Goal: Task Accomplishment & Management: Complete application form

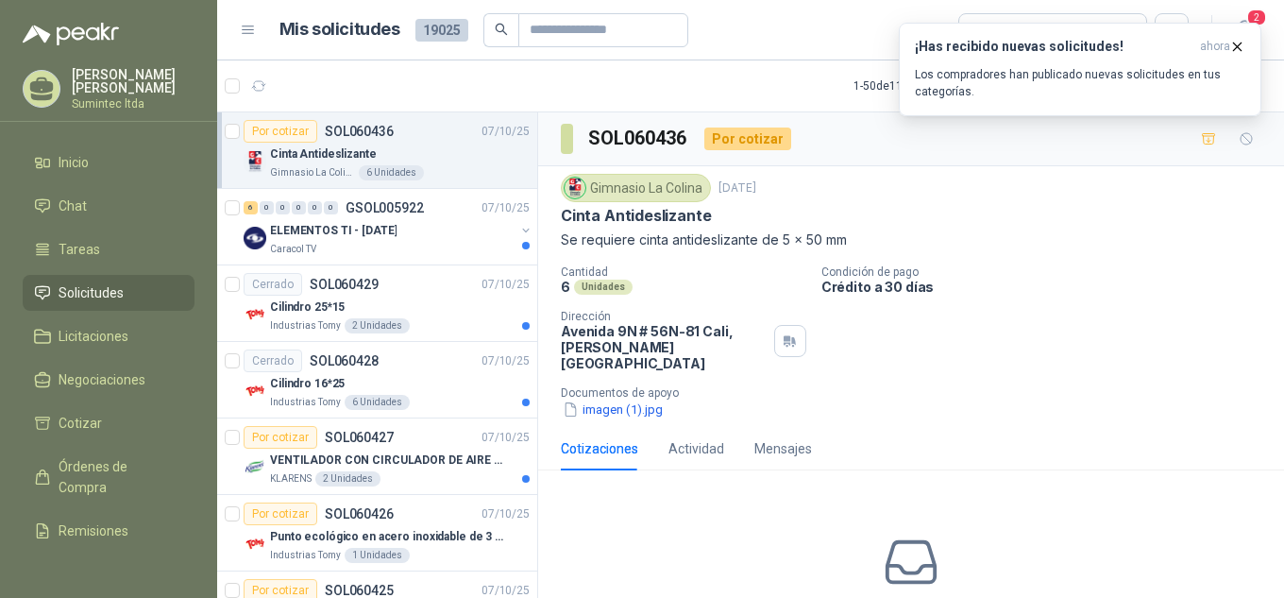
scroll to position [7, 0]
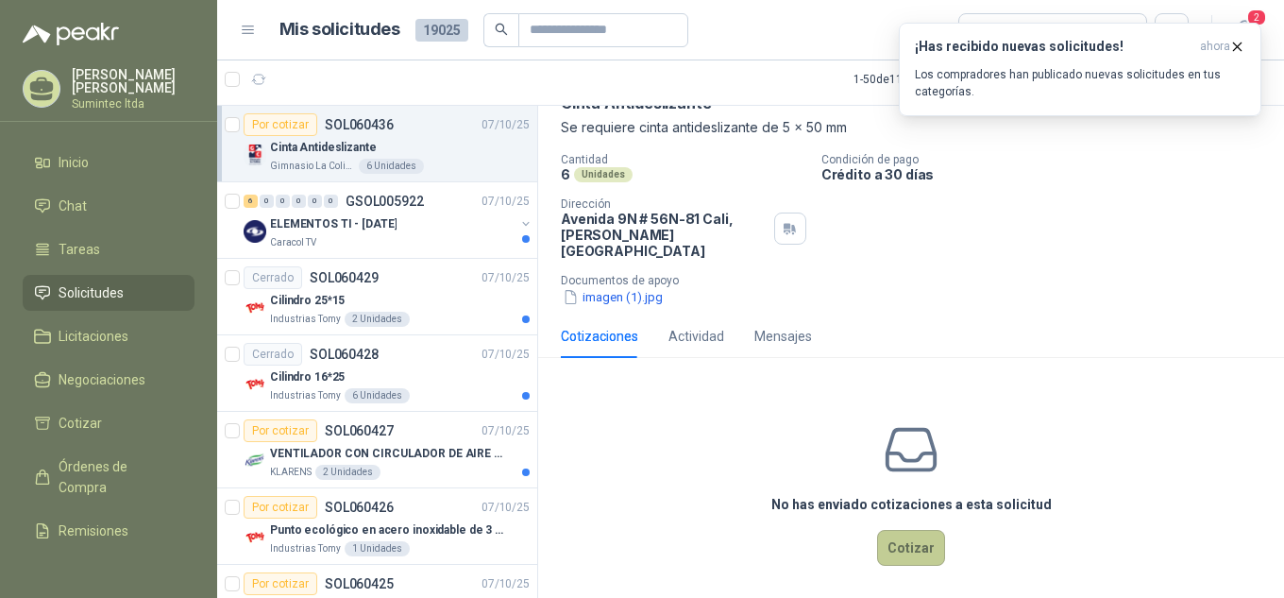
click at [922, 530] on button "Cotizar" at bounding box center [911, 548] width 68 height 36
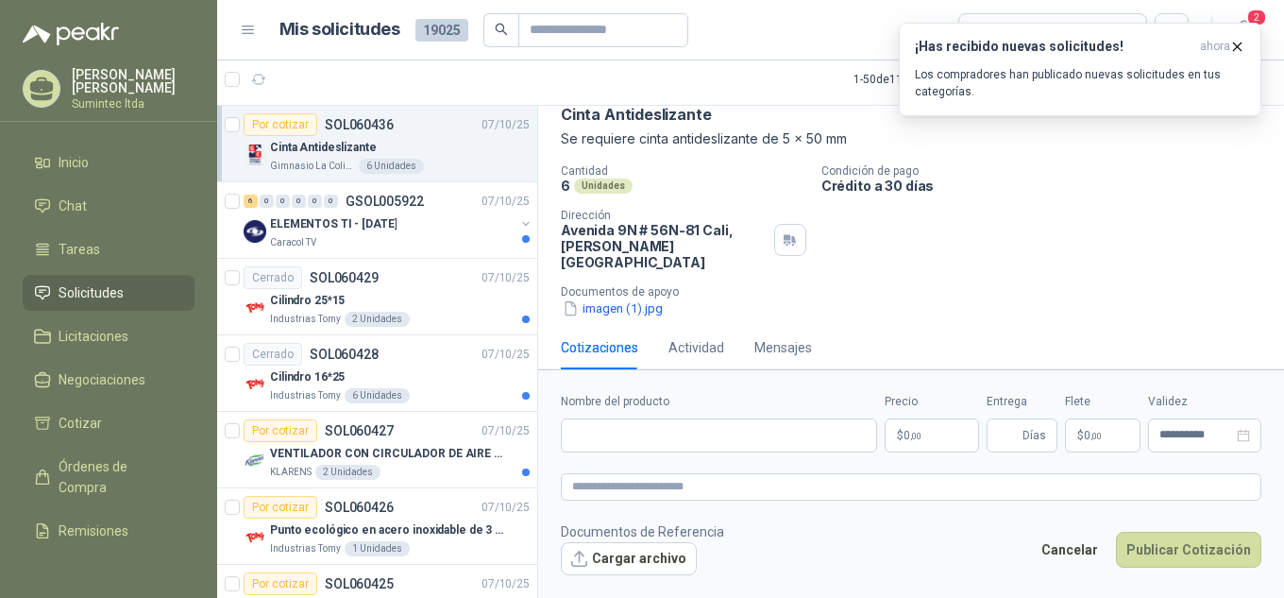
scroll to position [93, 0]
click at [677, 143] on p "Se requiere cinta antideslizante de 5 x 50 mm" at bounding box center [911, 139] width 701 height 21
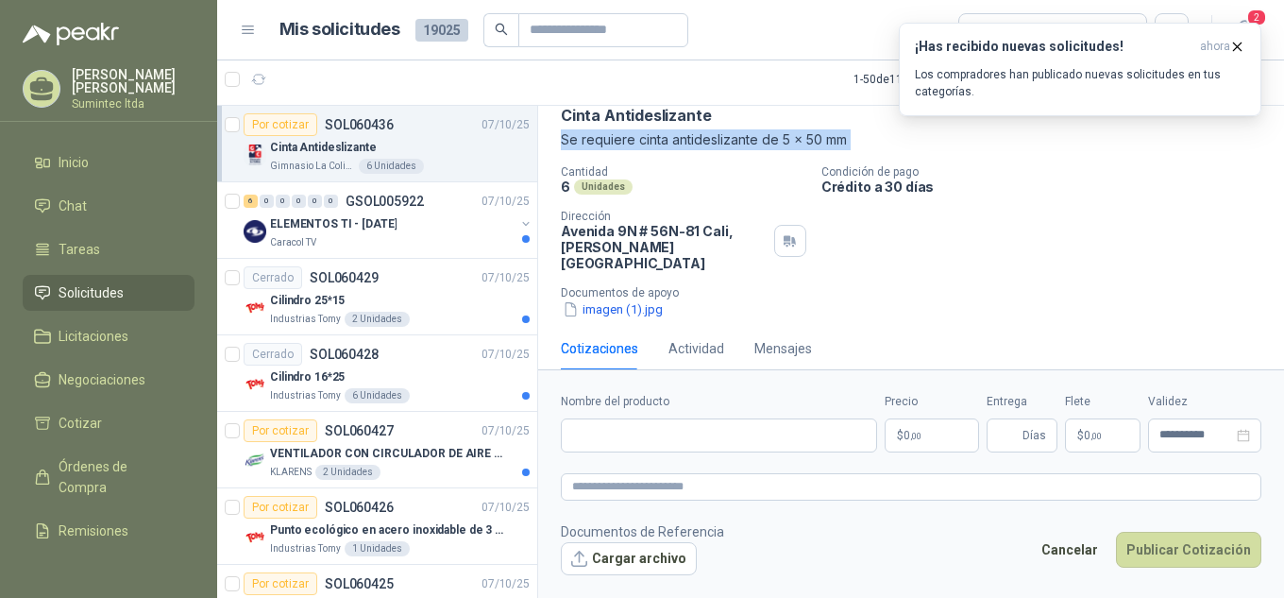
click at [677, 143] on p "Se requiere cinta antideslizante de 5 x 50 mm" at bounding box center [911, 139] width 701 height 21
copy p "Se requiere cinta antideslizante de 5 x 50 mm"
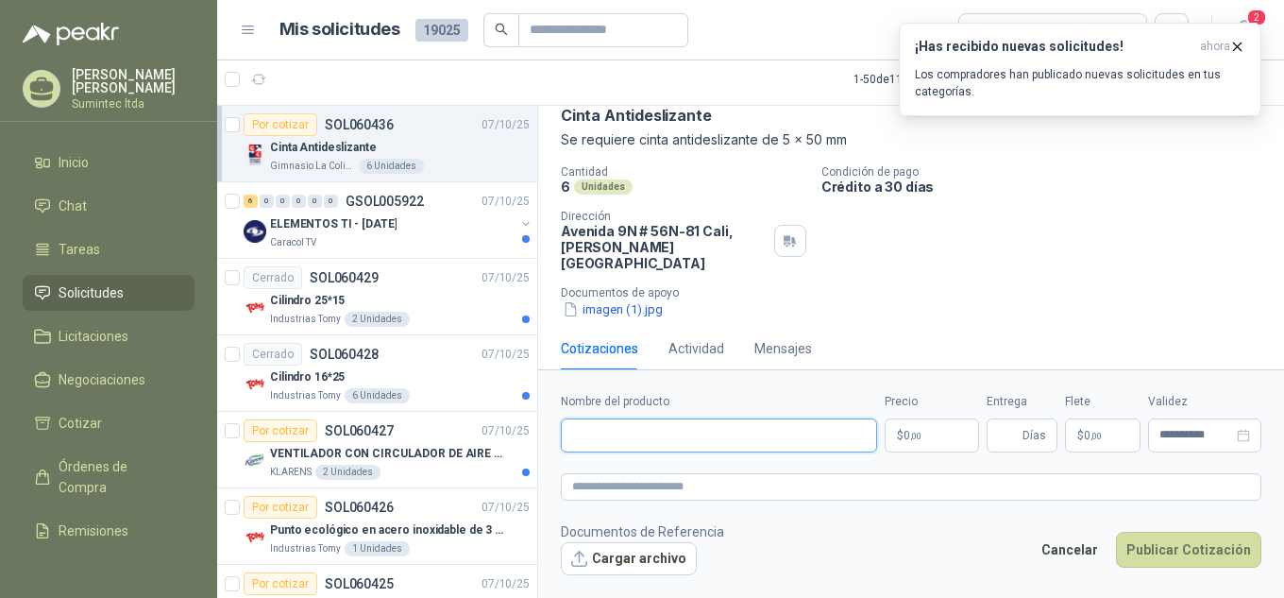
click at [687, 446] on input "Nombre del producto" at bounding box center [719, 435] width 316 height 34
paste input "**********"
type input "**********"
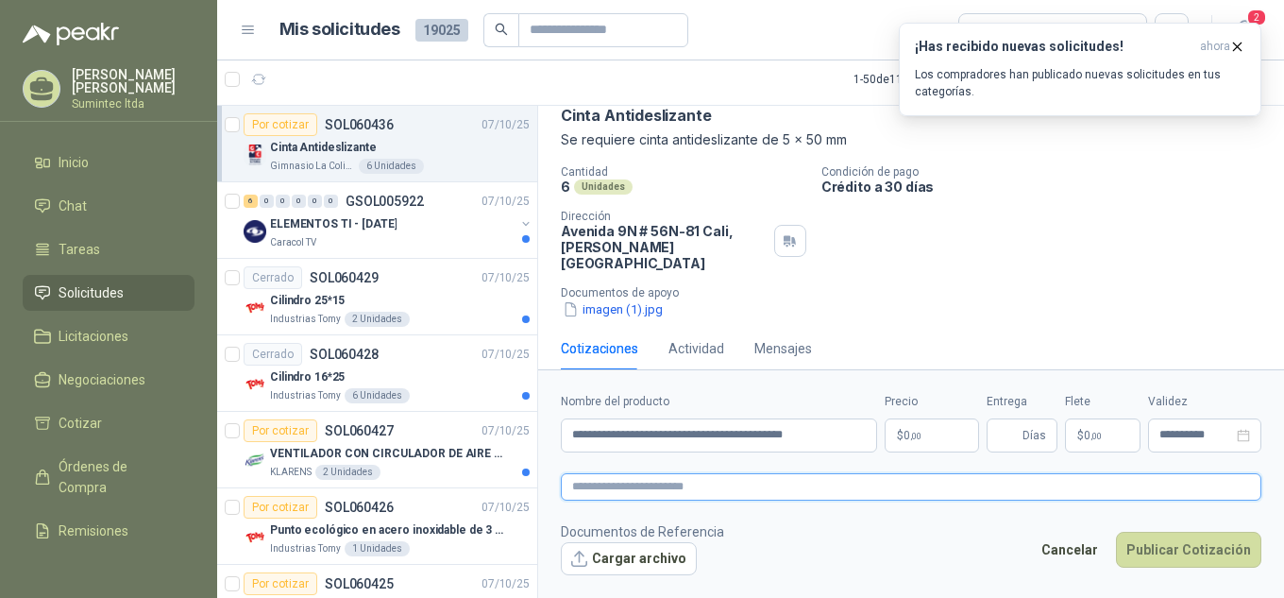
click at [694, 485] on textarea at bounding box center [911, 486] width 701 height 27
paste textarea "**********"
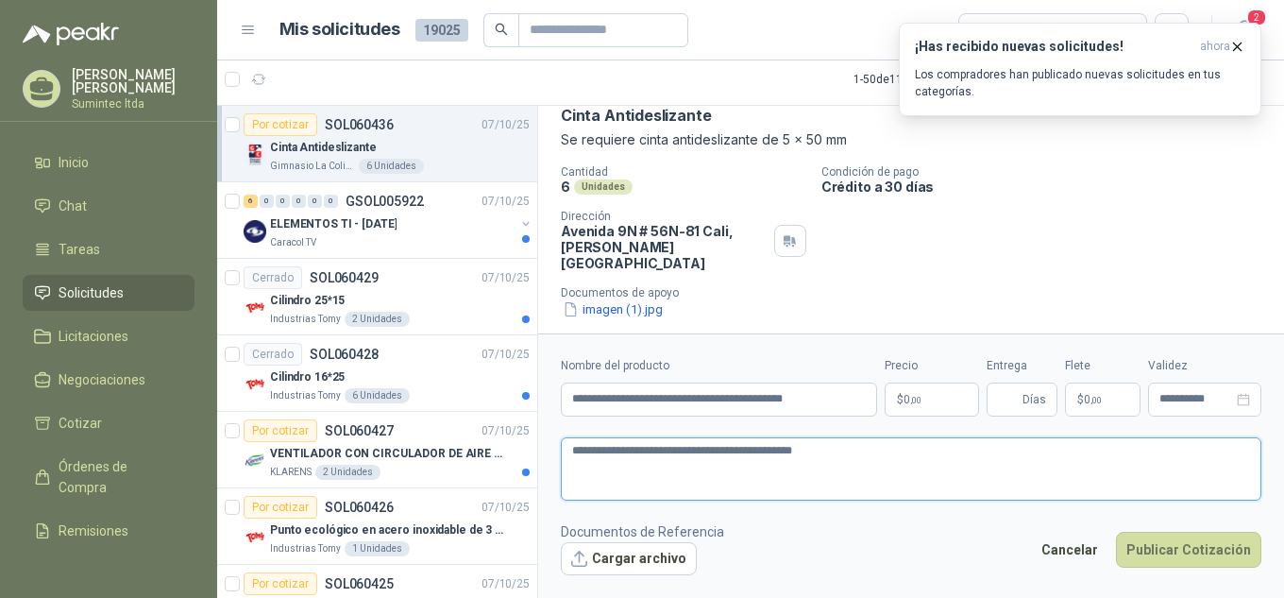
type textarea "**********"
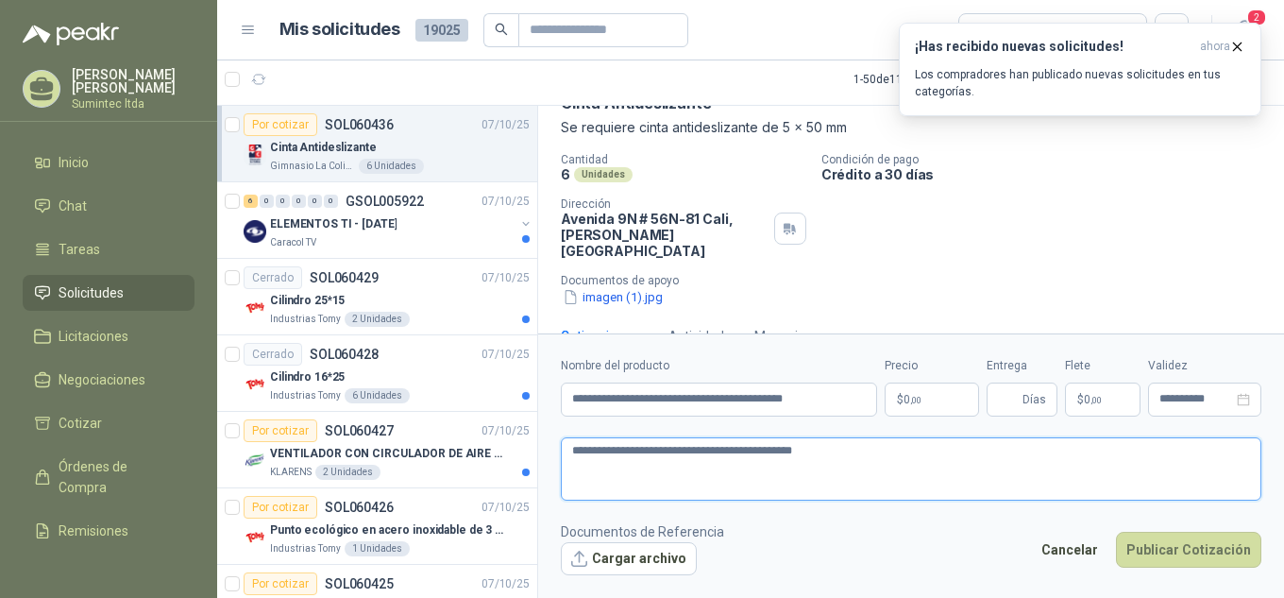
type textarea "**********"
click at [920, 399] on body "[PERSON_NAME] Sumintec ltda Inicio Chat Tareas Solicitudes Licitaciones Negocia…" at bounding box center [642, 299] width 1284 height 598
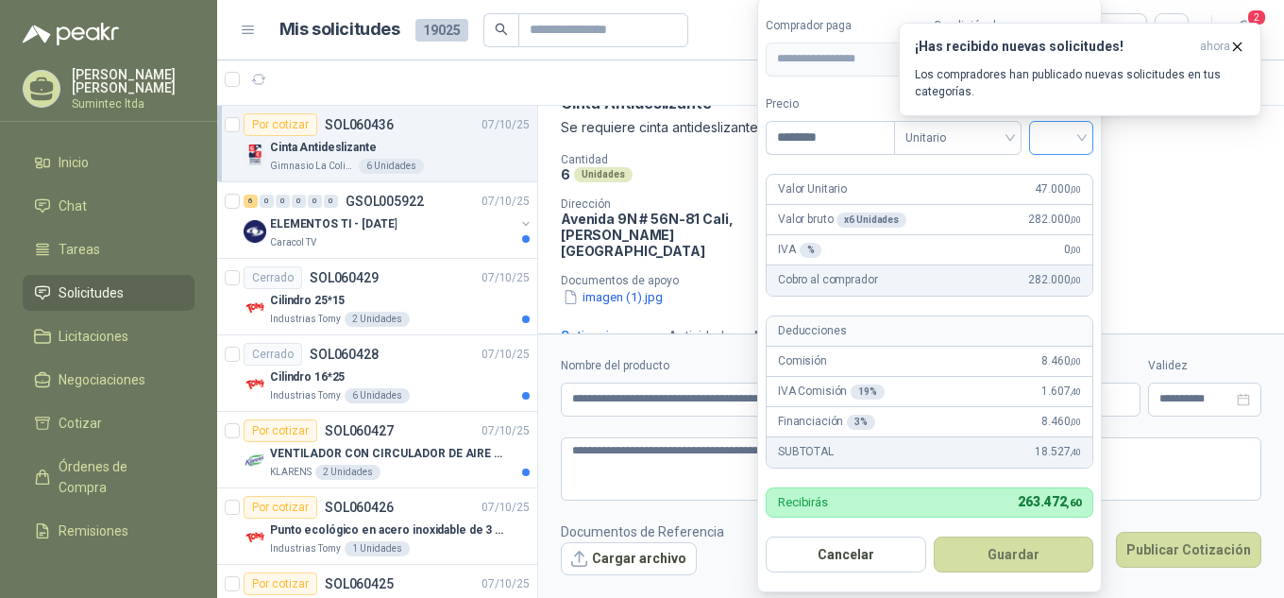
type input "********"
click at [1051, 134] on input "search" at bounding box center [1062, 136] width 42 height 28
click at [1052, 178] on div "19%" at bounding box center [1065, 176] width 35 height 21
click at [1242, 44] on icon "button" at bounding box center [1238, 47] width 16 height 16
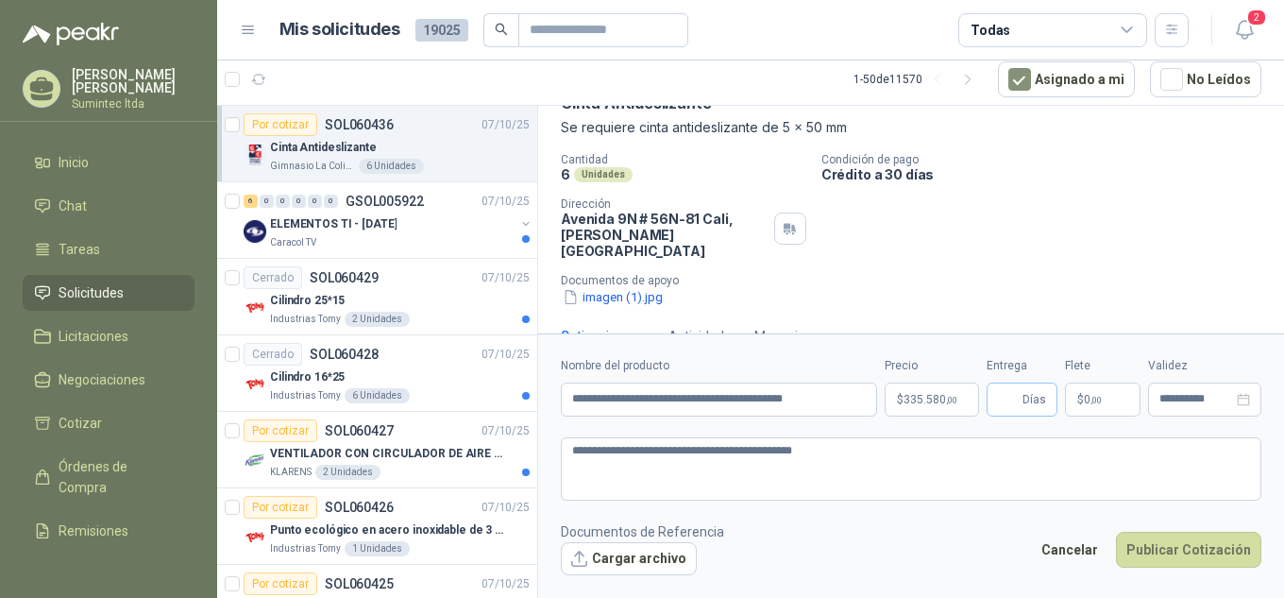
click at [1022, 405] on span "Días" at bounding box center [1022, 399] width 71 height 34
type input "*"
click at [1056, 287] on div "imagen (1).jpg" at bounding box center [919, 297] width 716 height 20
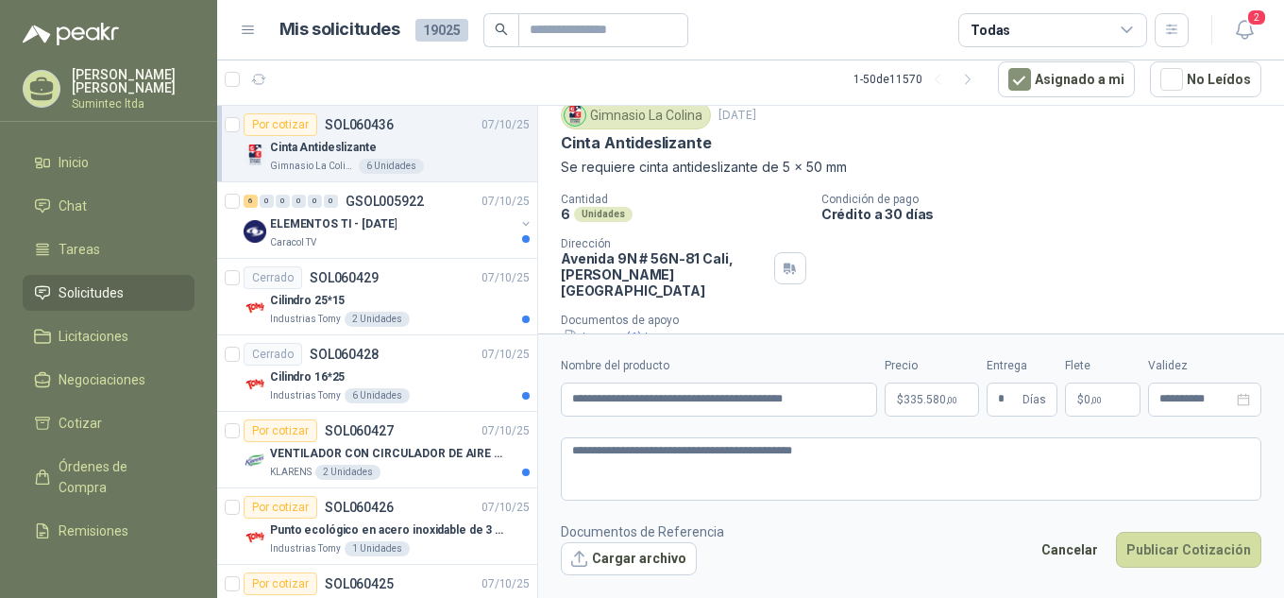
scroll to position [129, 0]
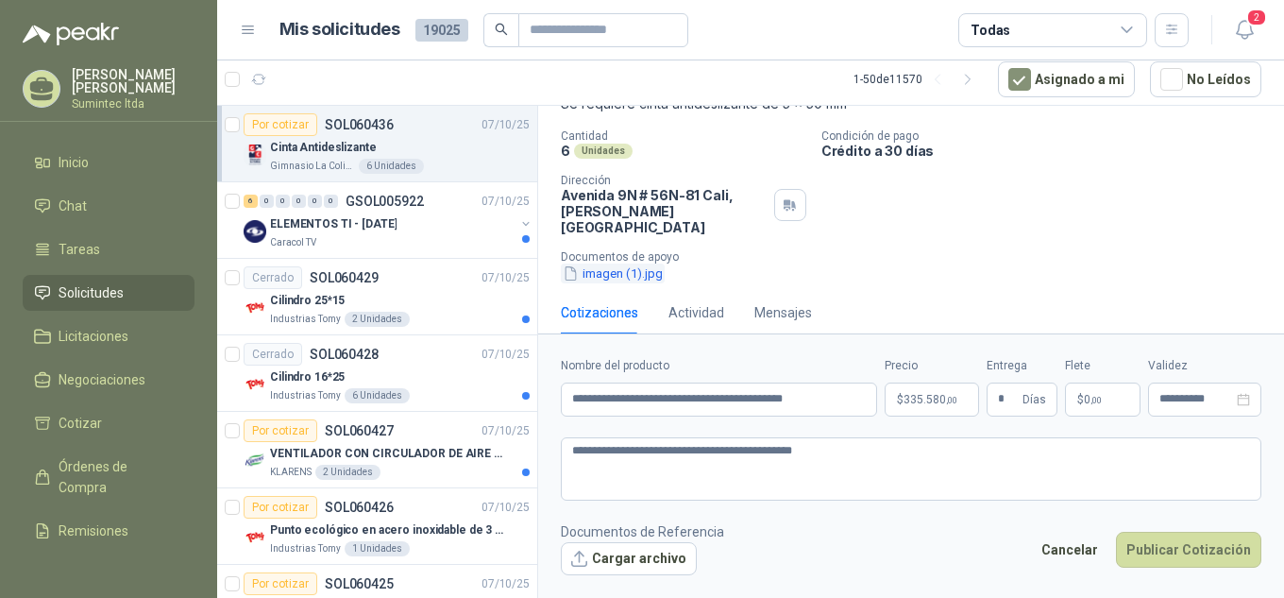
click at [618, 263] on button "imagen (1).jpg" at bounding box center [613, 273] width 104 height 20
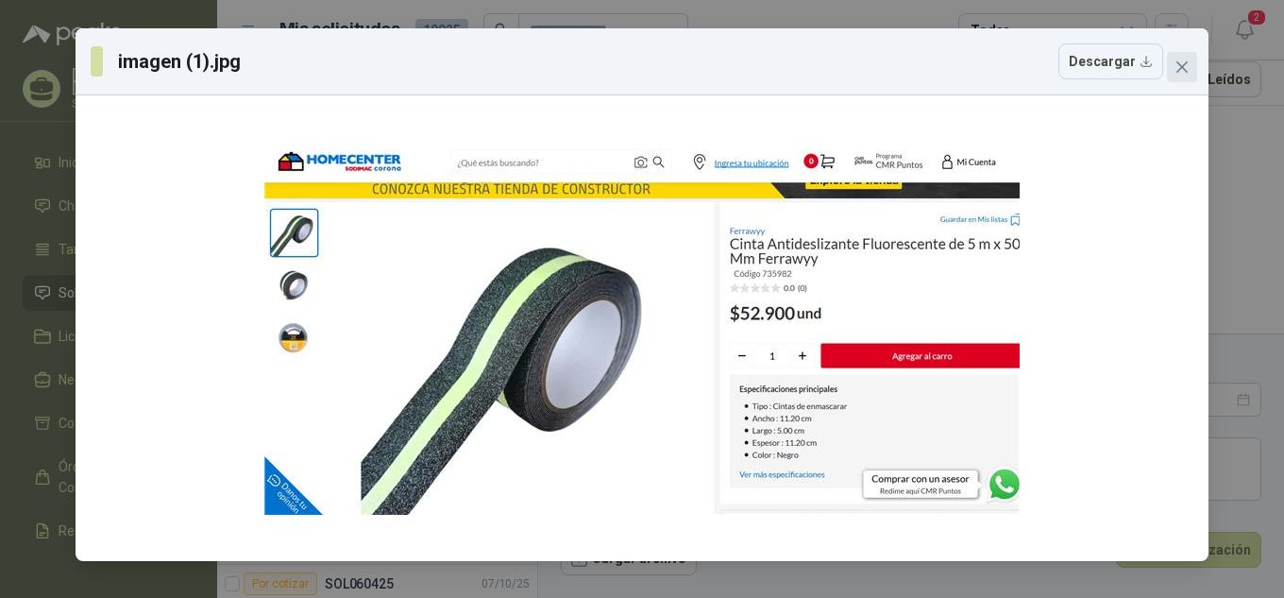
click at [1186, 61] on icon "close" at bounding box center [1182, 66] width 15 height 15
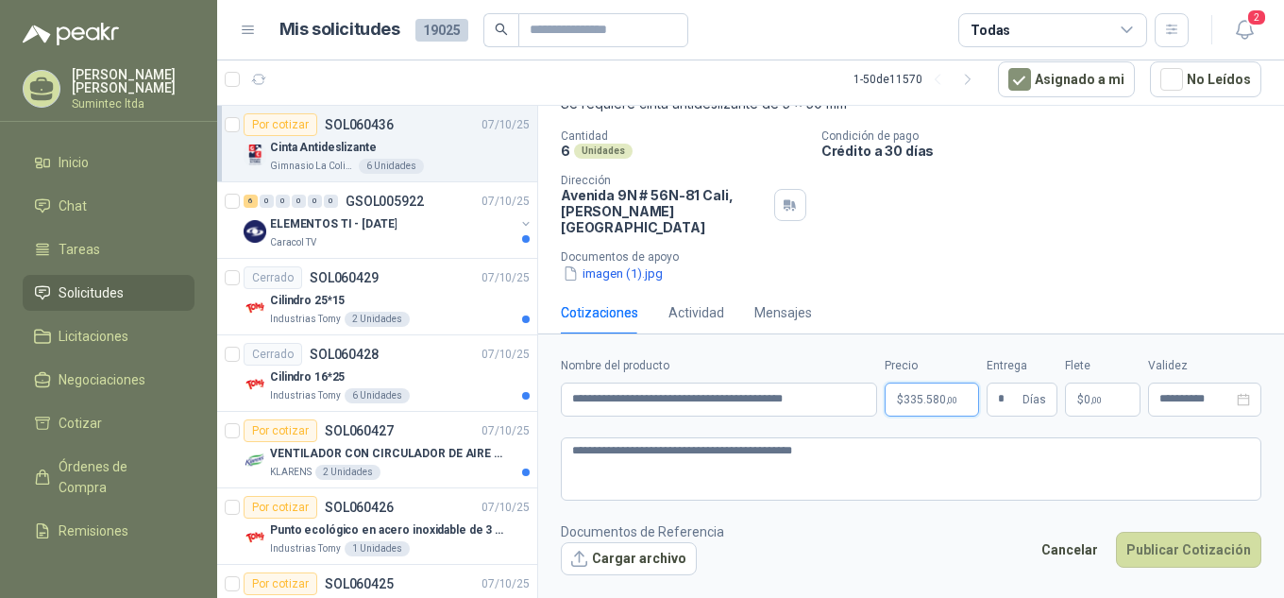
click at [929, 403] on body "[PERSON_NAME] Sumintec ltda Inicio Chat Tareas Solicitudes Licitaciones Negocia…" at bounding box center [642, 299] width 1284 height 598
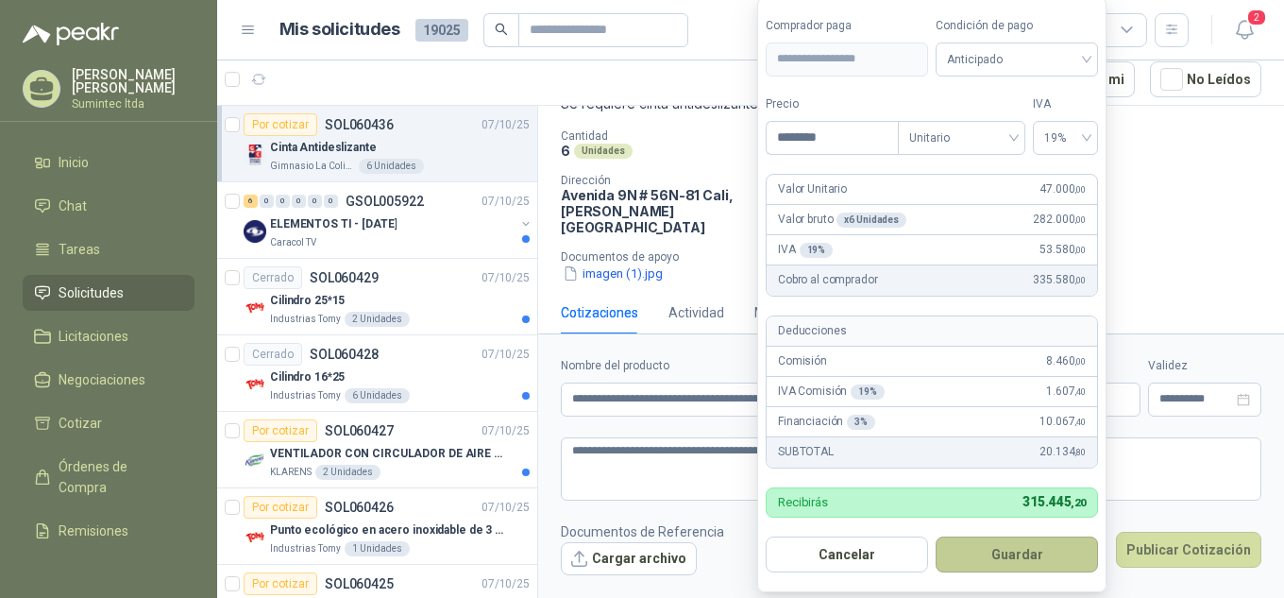
click at [1000, 563] on button "Guardar" at bounding box center [1017, 554] width 162 height 36
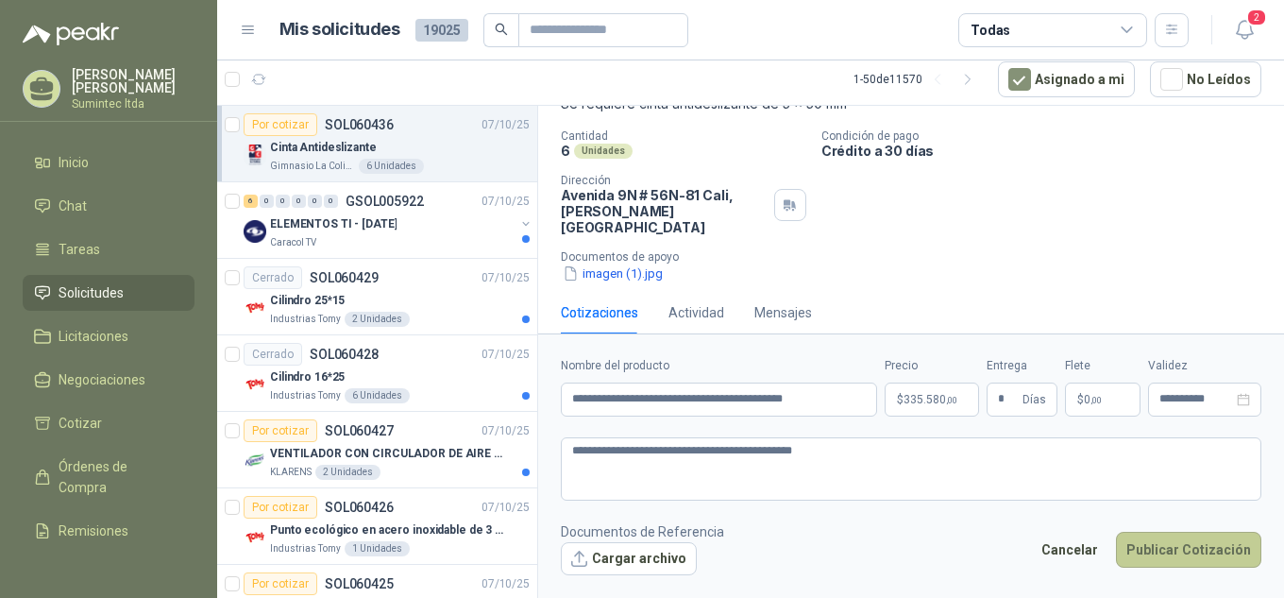
click at [1196, 544] on button "Publicar Cotización" at bounding box center [1188, 550] width 145 height 36
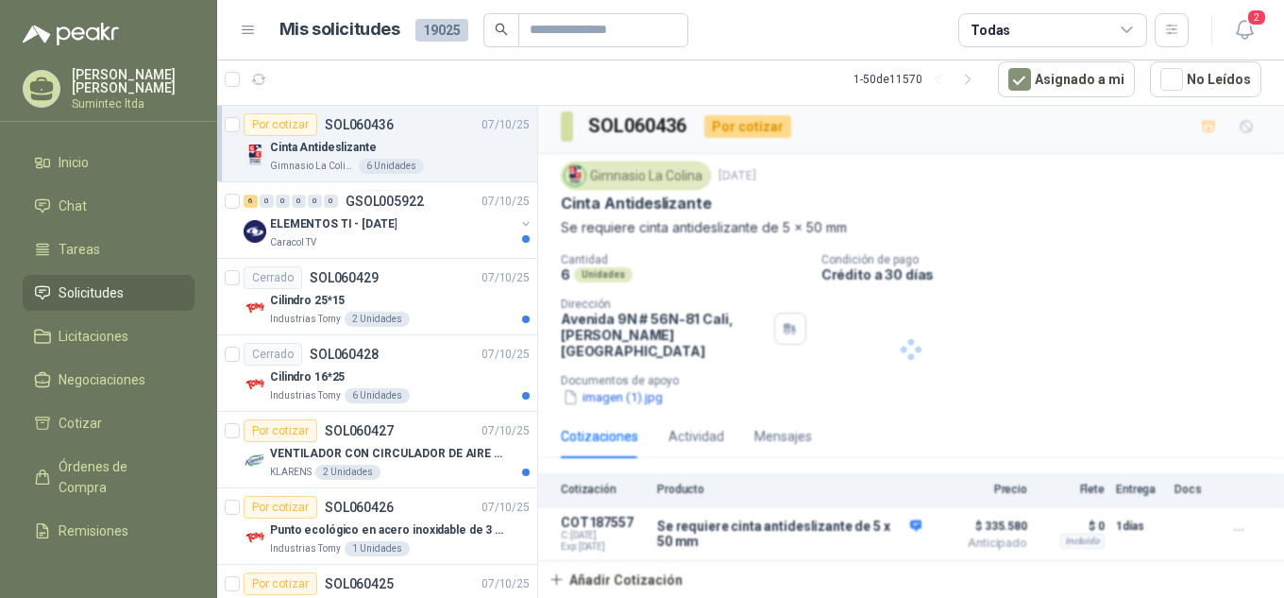
scroll to position [0, 0]
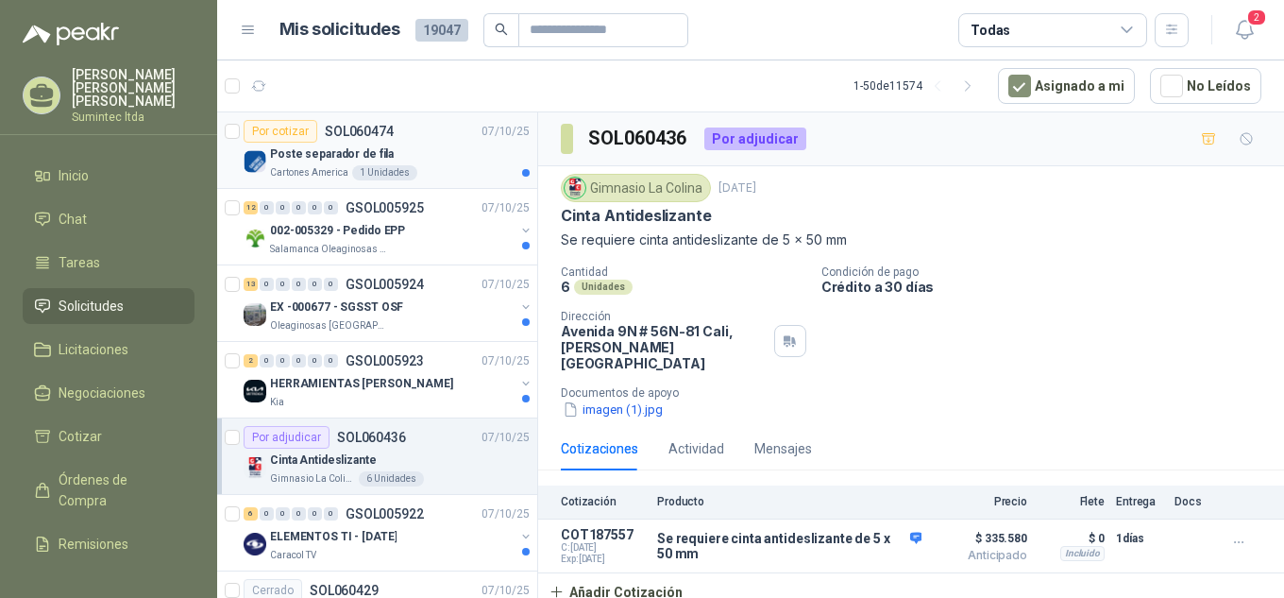
click at [293, 168] on p "Cartones America" at bounding box center [309, 172] width 78 height 15
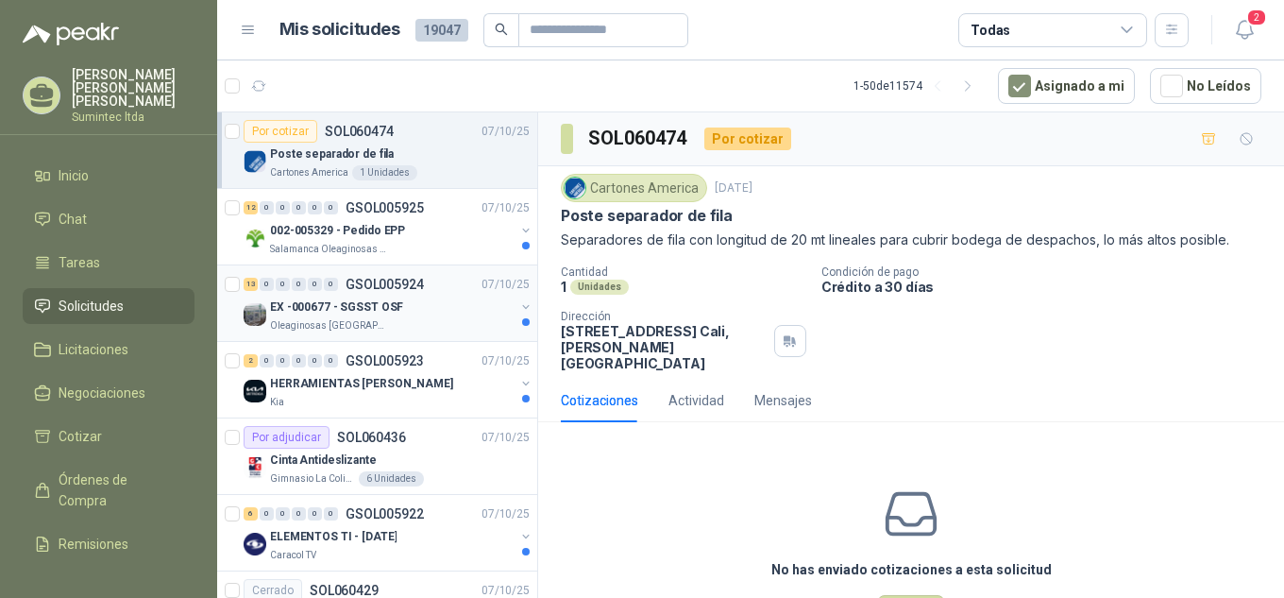
click at [403, 326] on div "Oleaginosas San Fernando" at bounding box center [392, 325] width 245 height 15
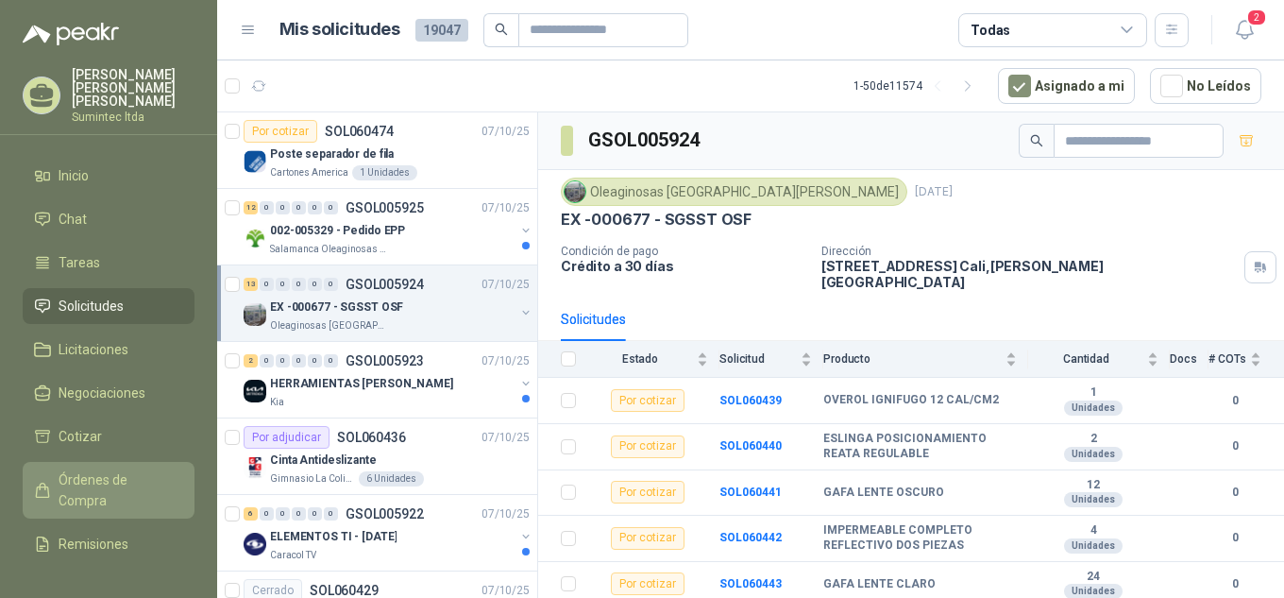
click at [79, 469] on span "Órdenes de Compra" at bounding box center [118, 490] width 118 height 42
